Goal: Task Accomplishment & Management: Manage account settings

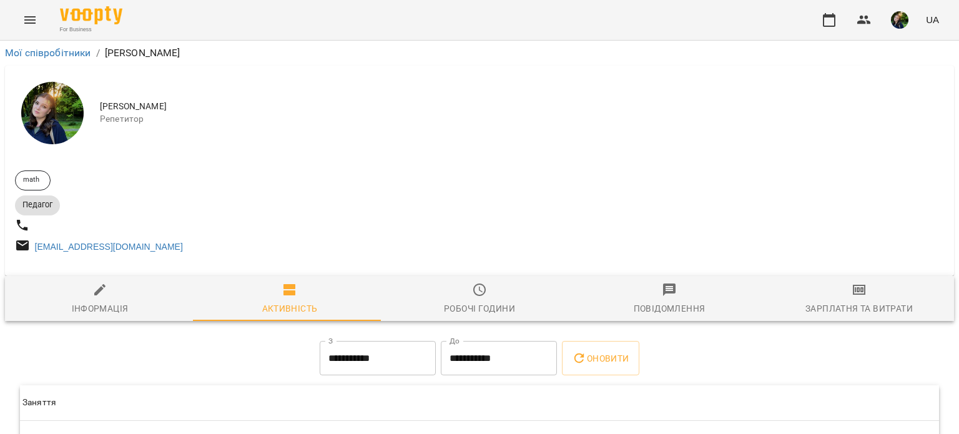
drag, startPoint x: 0, startPoint y: 0, endPoint x: 0, endPoint y: 40, distance: 40.0
click at [0, 40] on div "**********" at bounding box center [479, 253] width 959 height 507
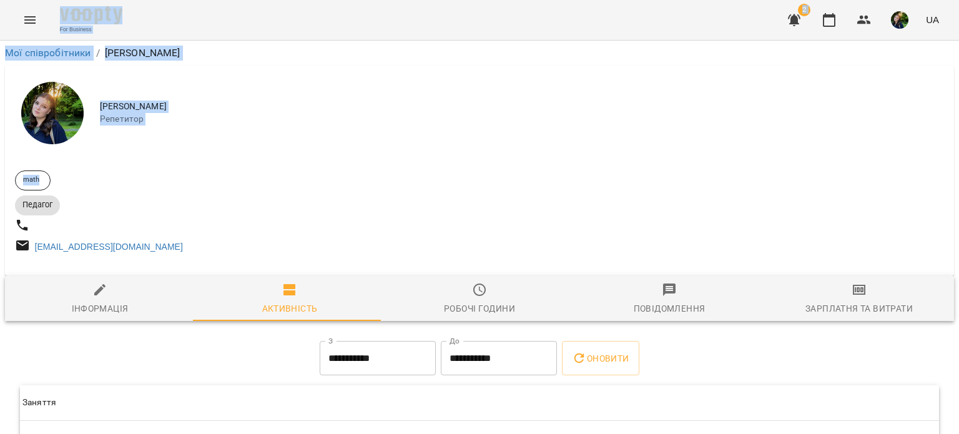
click at [312, 129] on div "[PERSON_NAME]" at bounding box center [479, 113] width 949 height 95
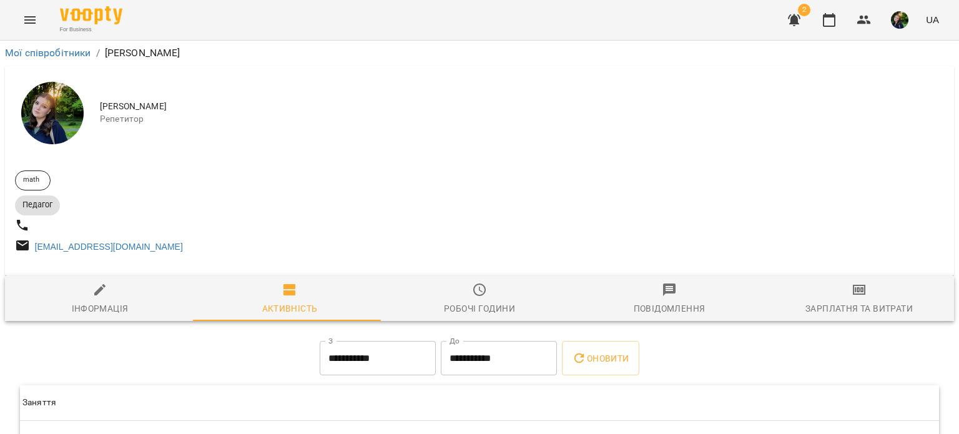
click at [38, 20] on button "Menu" at bounding box center [30, 20] width 30 height 30
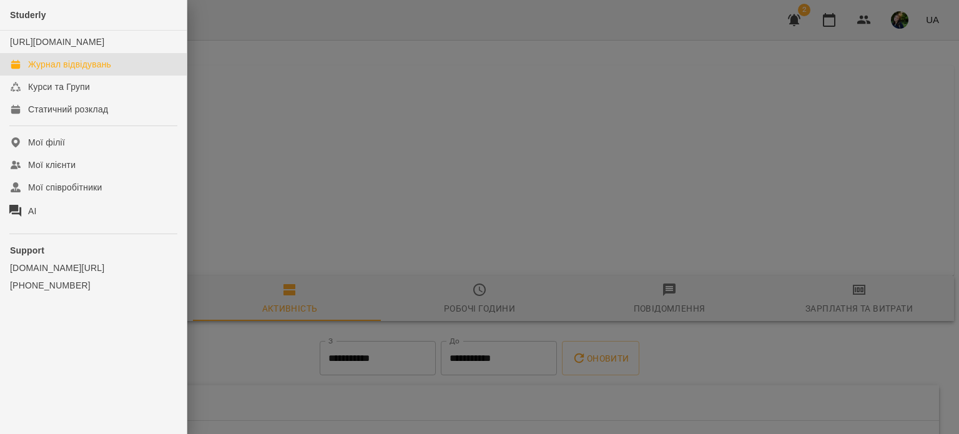
click at [77, 71] on div "Журнал відвідувань" at bounding box center [69, 64] width 83 height 12
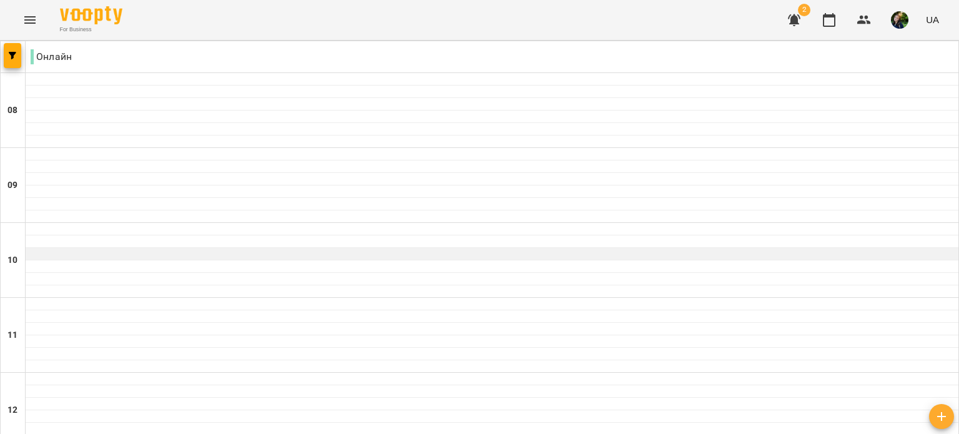
scroll to position [762, 0]
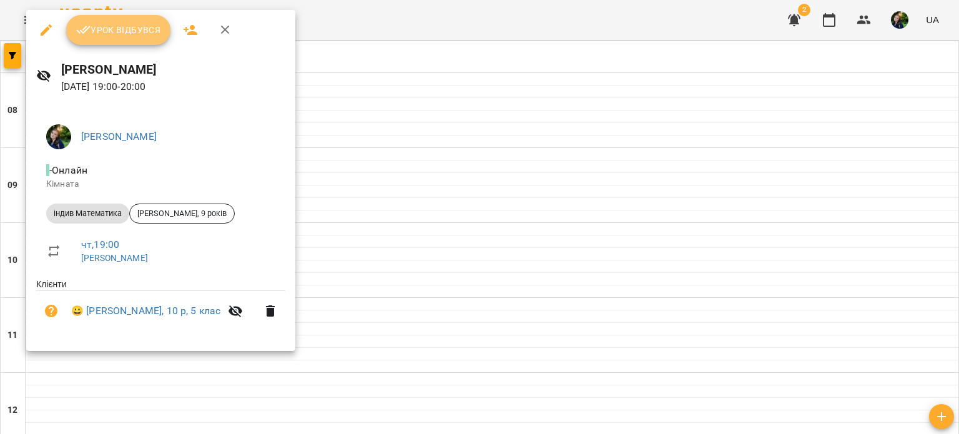
click at [125, 29] on span "Урок відбувся" at bounding box center [118, 29] width 85 height 15
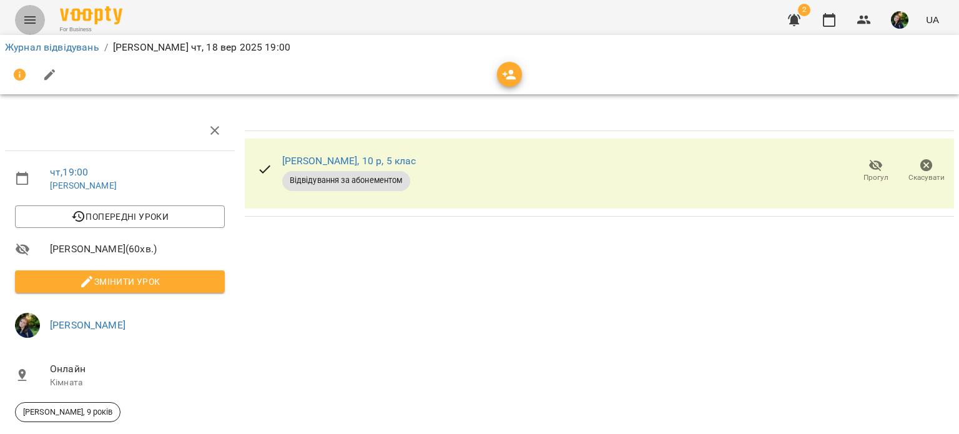
click at [24, 13] on icon "Menu" at bounding box center [29, 19] width 15 height 15
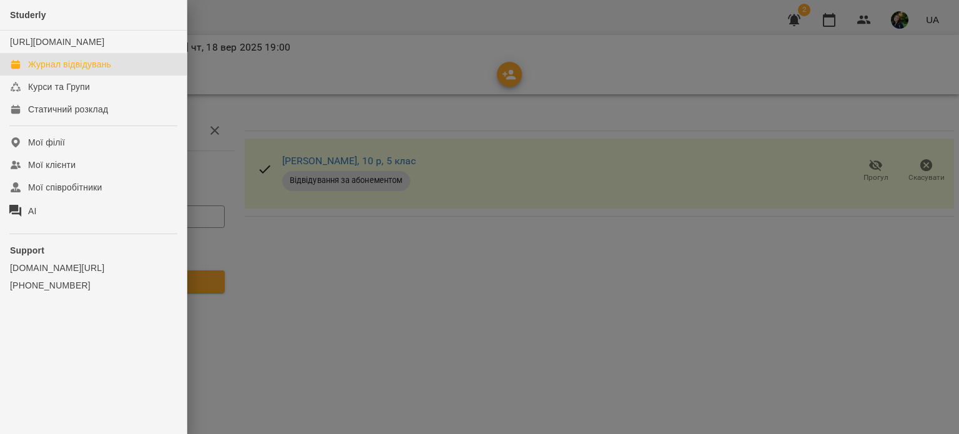
click at [98, 71] on div "Журнал відвідувань" at bounding box center [69, 64] width 83 height 12
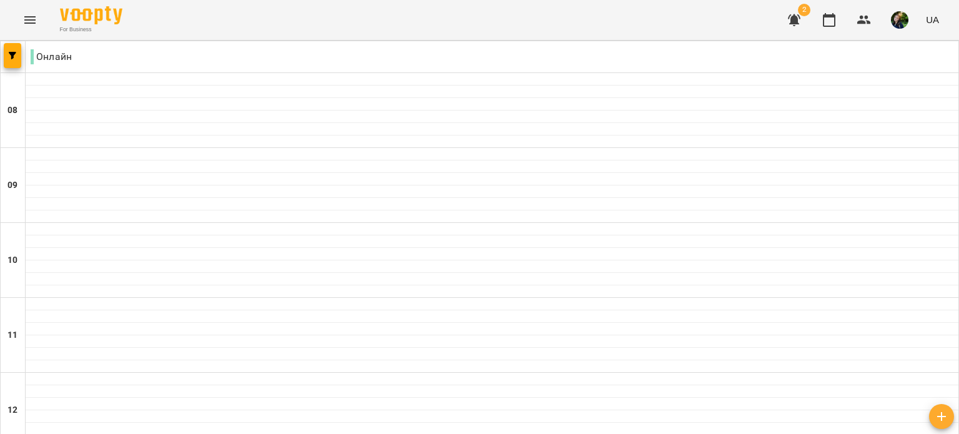
scroll to position [762, 0]
drag, startPoint x: 41, startPoint y: 221, endPoint x: 375, endPoint y: 170, distance: 338.1
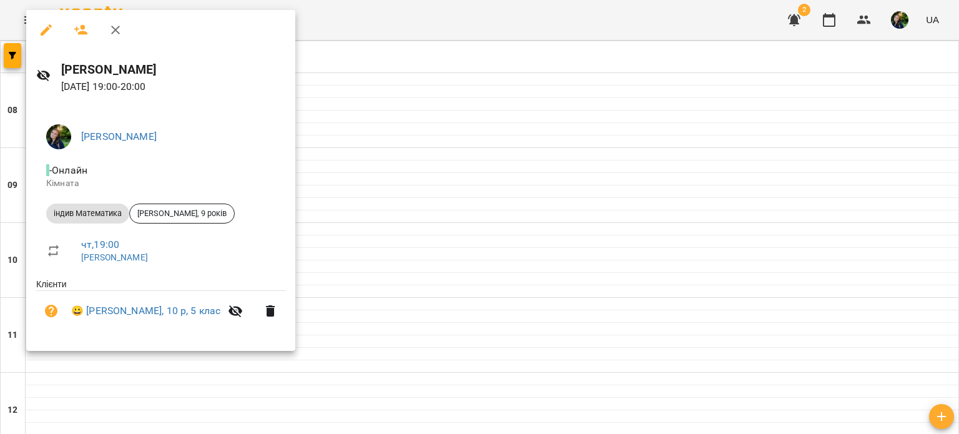
click at [339, 247] on div at bounding box center [479, 217] width 959 height 434
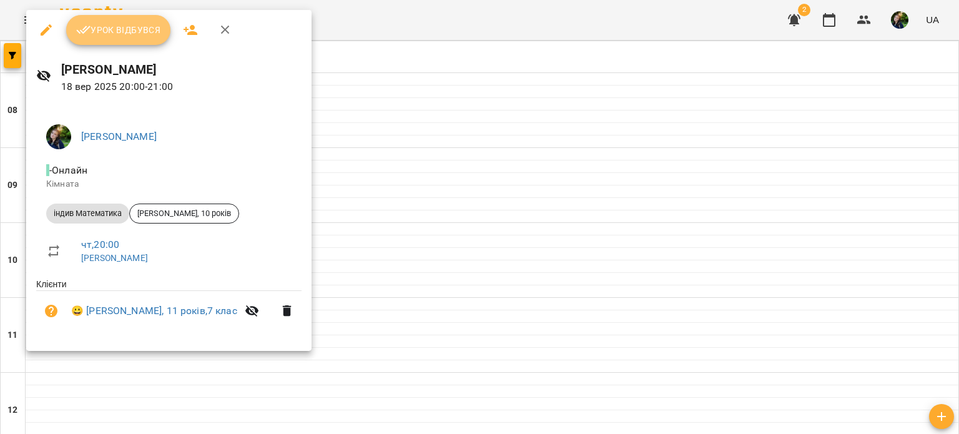
click at [132, 24] on span "Урок відбувся" at bounding box center [118, 29] width 85 height 15
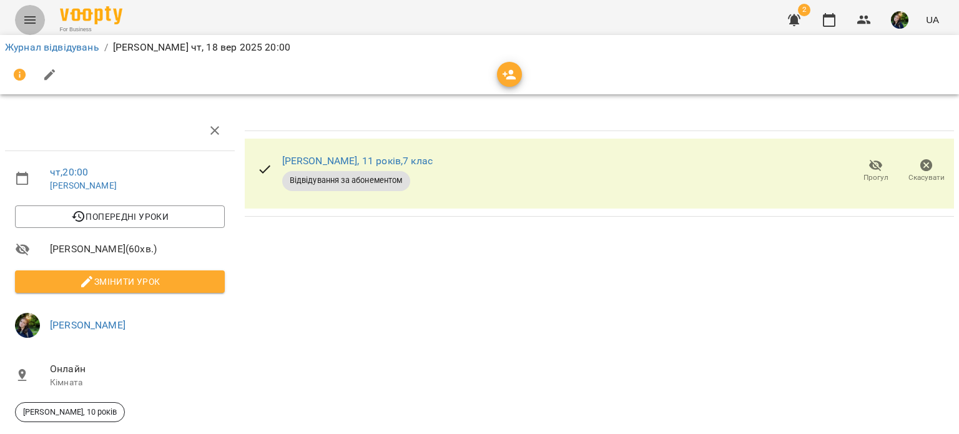
click at [37, 17] on button "Menu" at bounding box center [30, 20] width 30 height 30
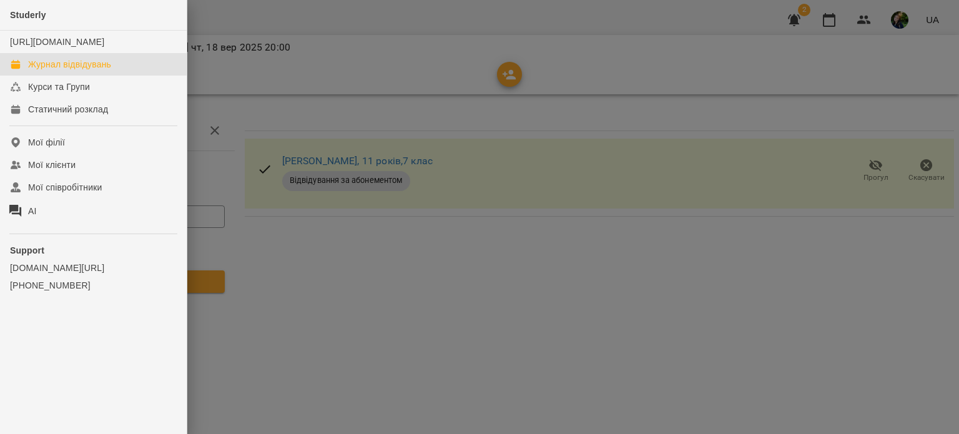
click at [58, 71] on div "Журнал відвідувань" at bounding box center [69, 64] width 83 height 12
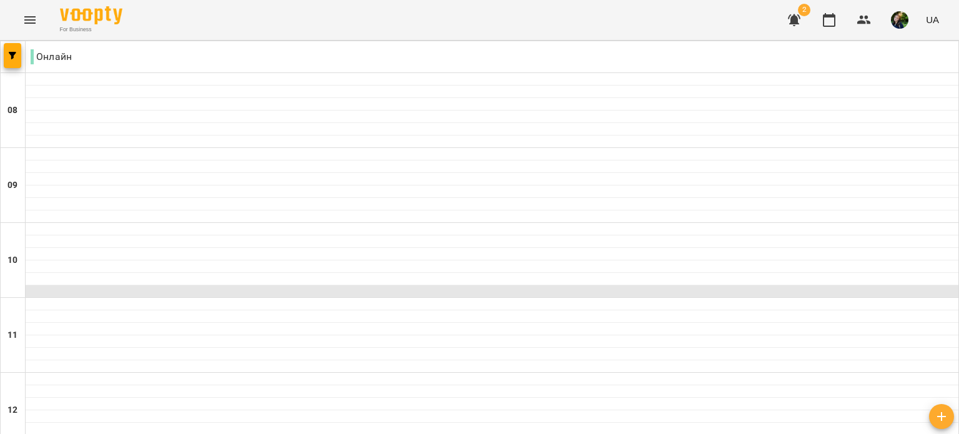
scroll to position [789, 0]
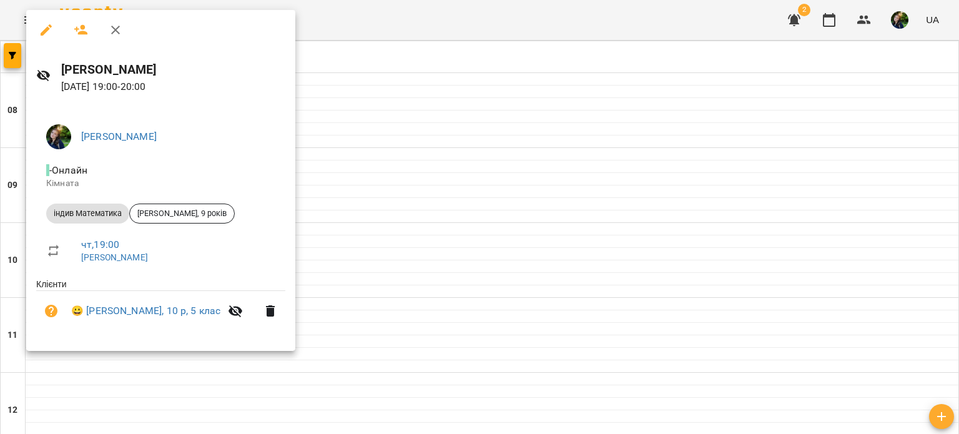
click at [382, 229] on div at bounding box center [479, 217] width 959 height 434
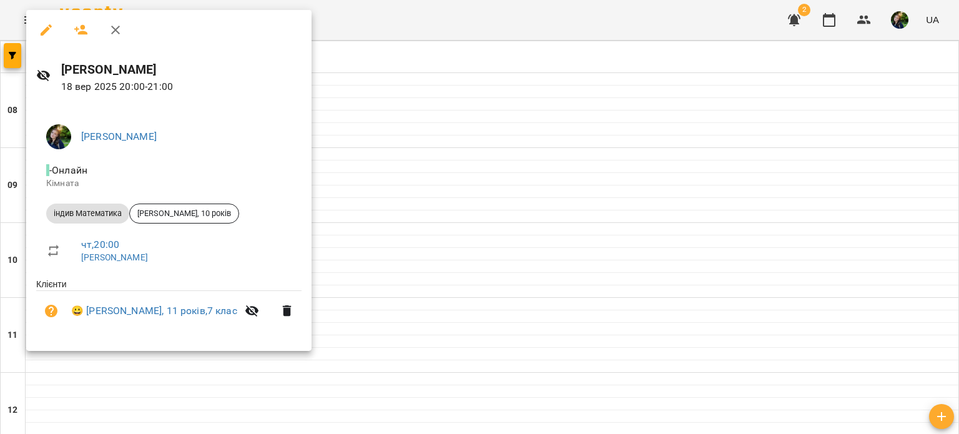
click at [554, 166] on div at bounding box center [479, 217] width 959 height 434
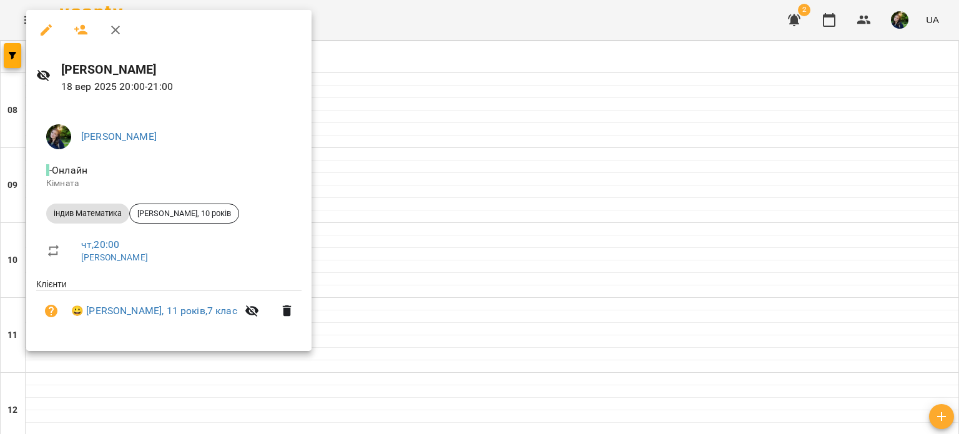
click at [501, 147] on div at bounding box center [479, 217] width 959 height 434
